Goal: Task Accomplishment & Management: Use online tool/utility

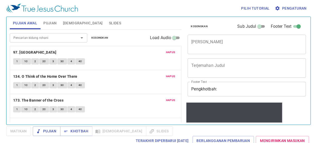
click at [109, 25] on span "Slides" at bounding box center [115, 23] width 12 height 6
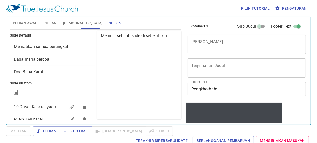
click at [76, 47] on span "Mematikan semua perangkat" at bounding box center [52, 46] width 77 height 6
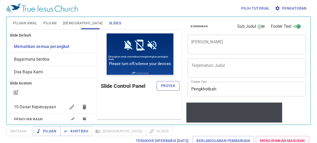
click at [171, 85] on span "Proyek" at bounding box center [168, 85] width 14 height 6
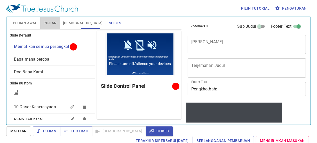
click at [52, 24] on span "Pujian" at bounding box center [49, 23] width 13 height 6
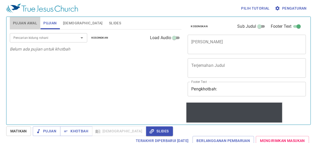
click at [31, 18] on button "Pujian Awal" at bounding box center [25, 23] width 30 height 12
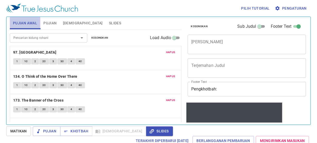
click at [30, 20] on span "Pujian Awal" at bounding box center [25, 23] width 24 height 6
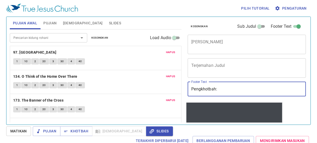
click at [230, 91] on input "Pengkhotbah:" at bounding box center [247, 89] width 118 height 14
type input "Pengkhotbah: Dn"
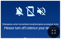
drag, startPoint x: 56, startPoint y: 32, endPoint x: 220, endPoint y: 73, distance: 169.1
click at [56, 32] on icon "button" at bounding box center [54, 32] width 6 height 6
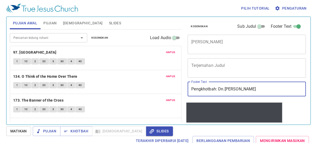
type input "Pengkhotbah: Dn.[PERSON_NAME]"
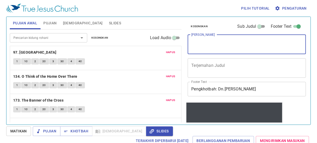
click at [216, 46] on textarea "[PERSON_NAME]" at bounding box center [246, 44] width 111 height 10
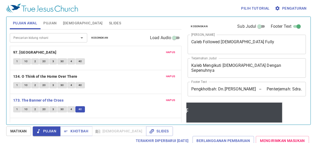
click at [50, 128] on span "Pujian" at bounding box center [46, 131] width 19 height 6
click at [51, 130] on span "Pujian" at bounding box center [46, 131] width 19 height 6
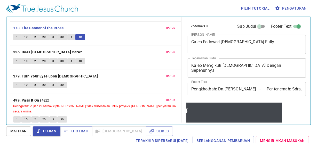
click at [51, 130] on span "Pujian" at bounding box center [46, 131] width 19 height 6
